Goal: Connect with others: Connect with other users

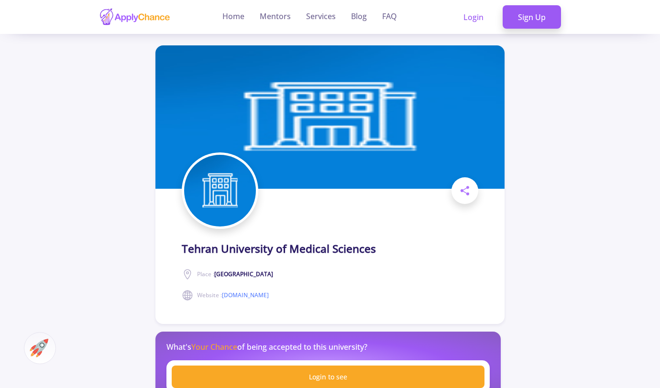
scroll to position [14766, 0]
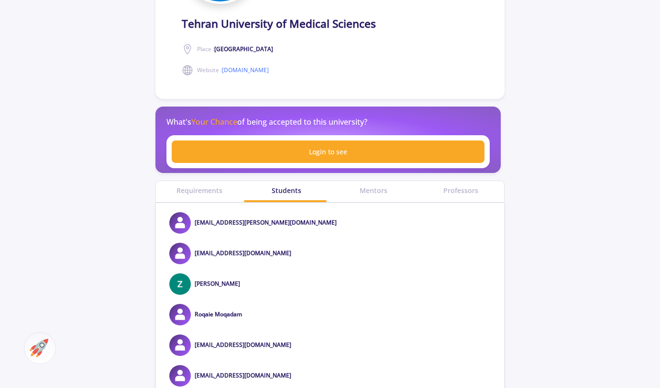
scroll to position [0, 0]
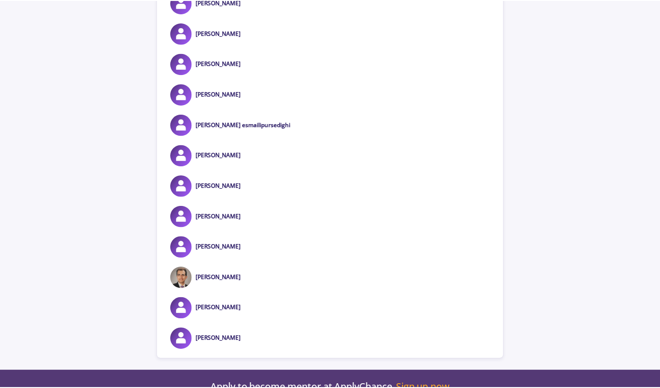
scroll to position [14821, 0]
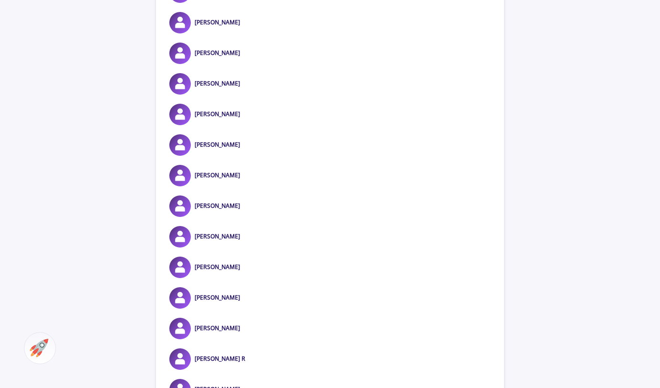
scroll to position [13538, 0]
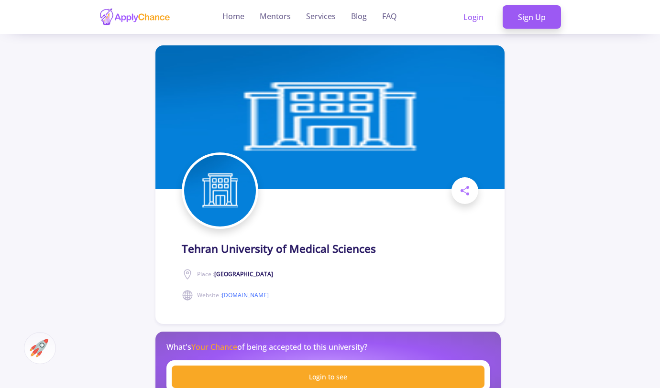
scroll to position [200, 0]
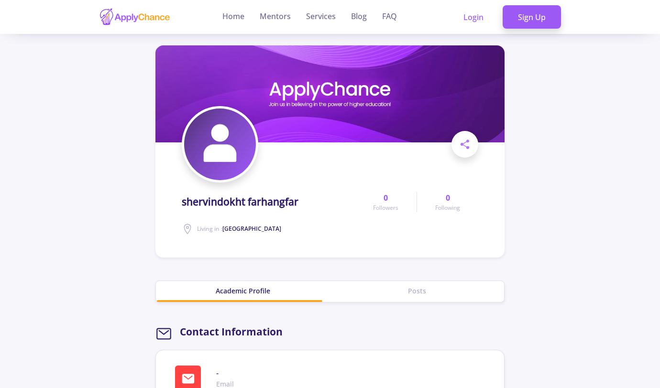
click at [389, 210] on span "Followers" at bounding box center [385, 208] width 25 height 9
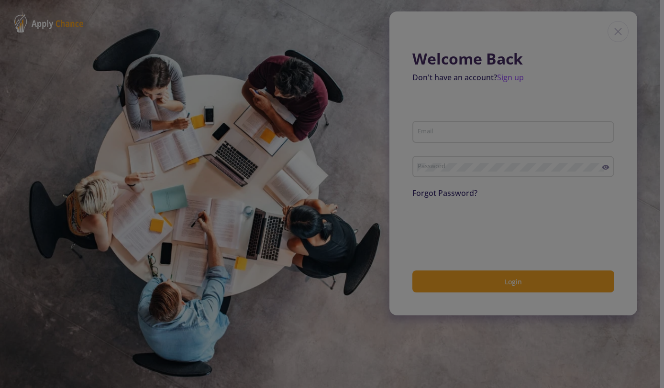
click at [618, 30] on div at bounding box center [332, 194] width 664 height 388
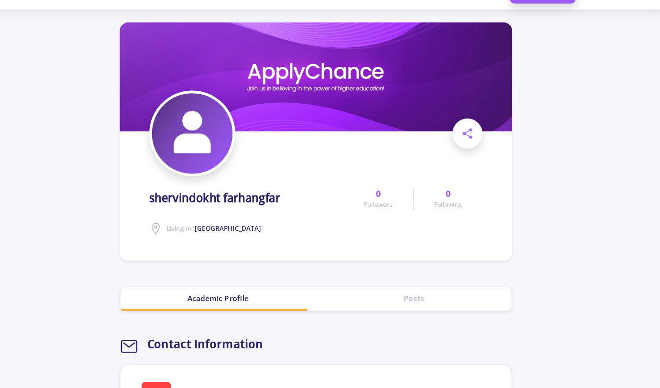
scroll to position [11, 0]
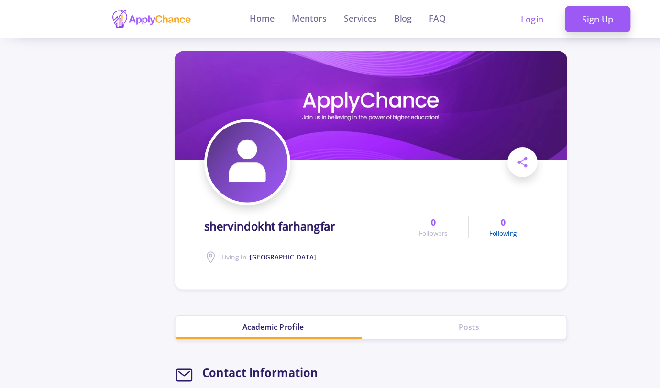
click at [440, 210] on span "Following" at bounding box center [447, 208] width 25 height 9
